Goal: Task Accomplishment & Management: Manage account settings

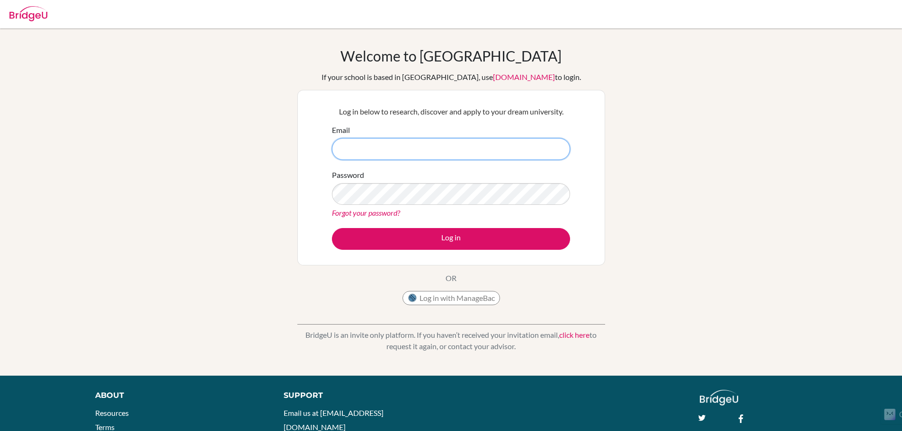
type input "[EMAIL_ADDRESS][DOMAIN_NAME]"
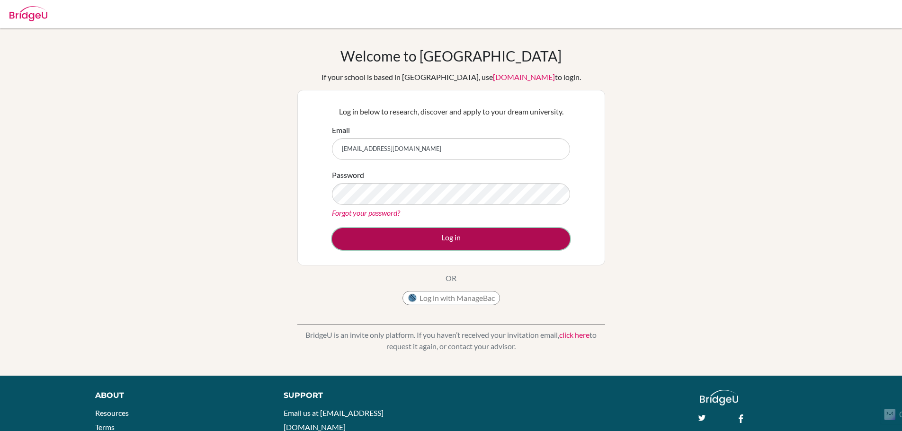
click at [395, 237] on button "Log in" at bounding box center [451, 239] width 238 height 22
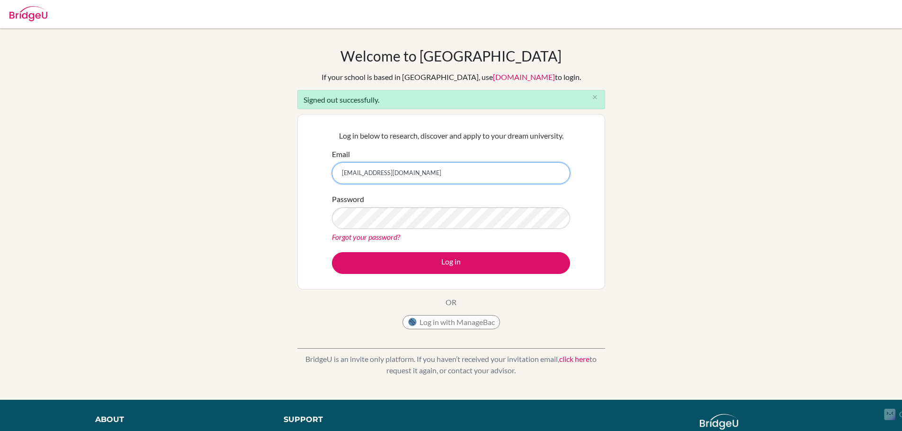
type input "[EMAIL_ADDRESS][DOMAIN_NAME]"
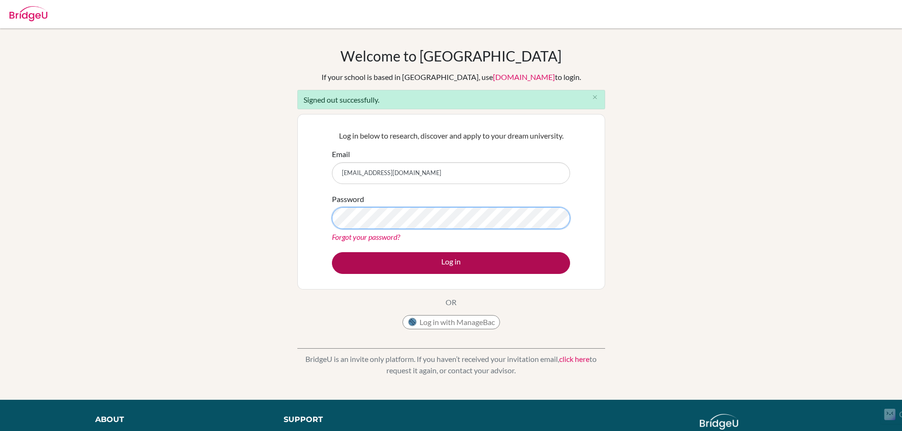
click at [332, 252] on button "Log in" at bounding box center [451, 263] width 238 height 22
click at [362, 266] on button "Log in" at bounding box center [451, 263] width 238 height 22
